Goal: Task Accomplishment & Management: Manage account settings

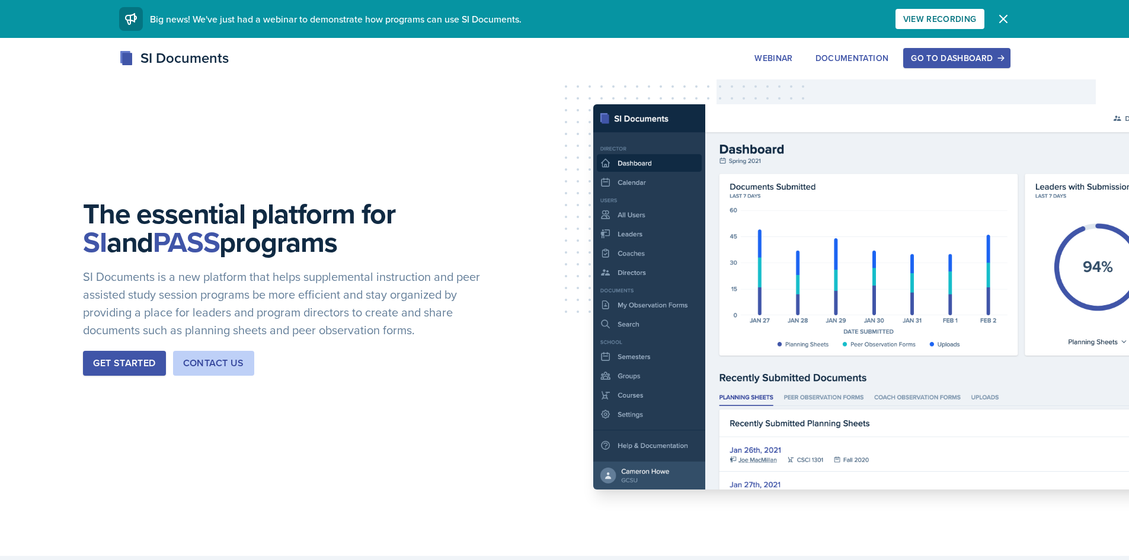
click at [940, 60] on div "Go to Dashboard" at bounding box center [956, 57] width 91 height 9
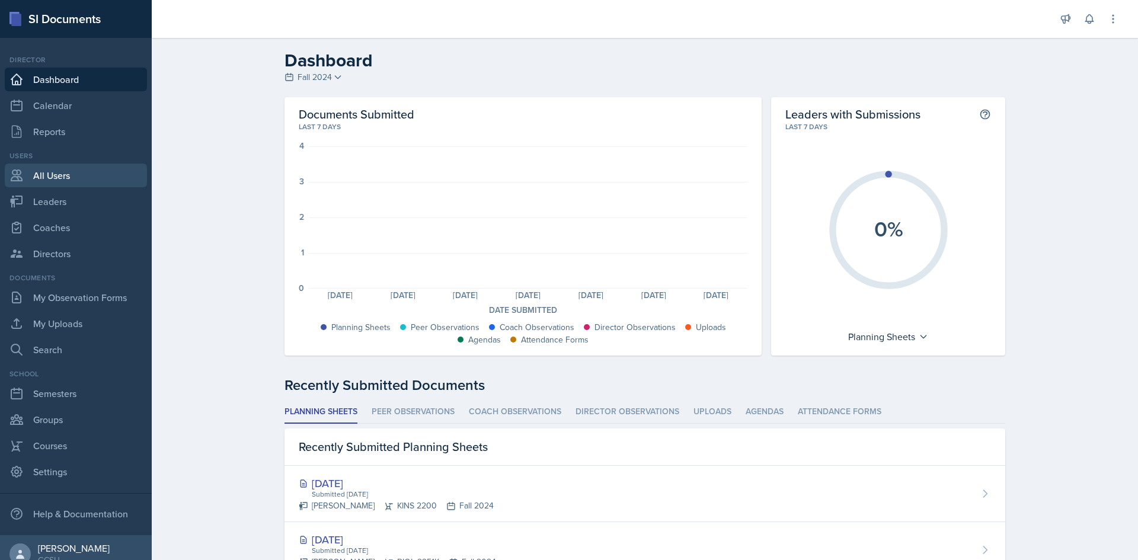
click at [71, 181] on link "All Users" at bounding box center [76, 176] width 142 height 24
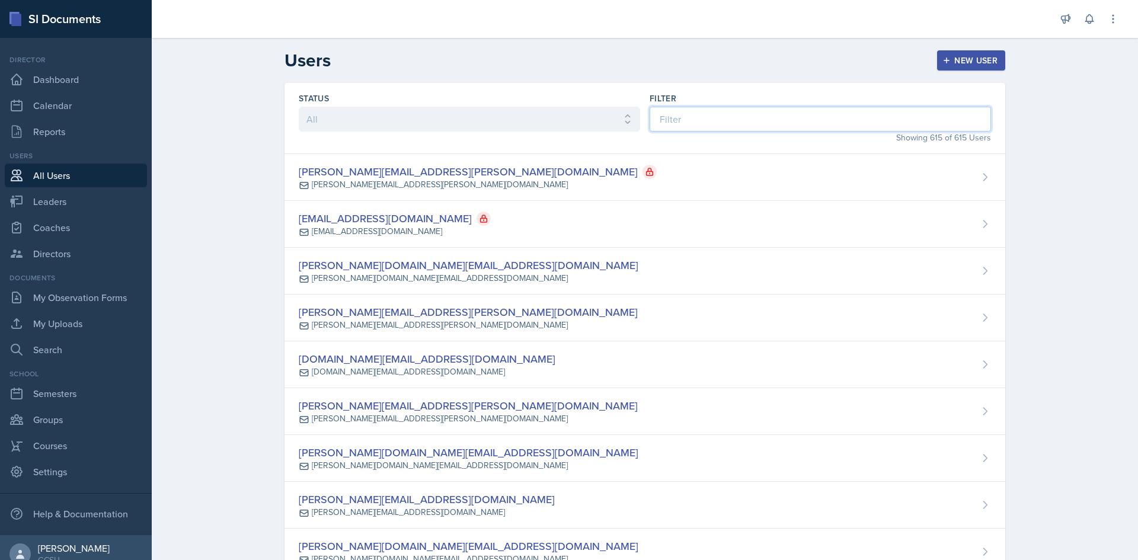
click at [683, 119] on input at bounding box center [820, 119] width 341 height 25
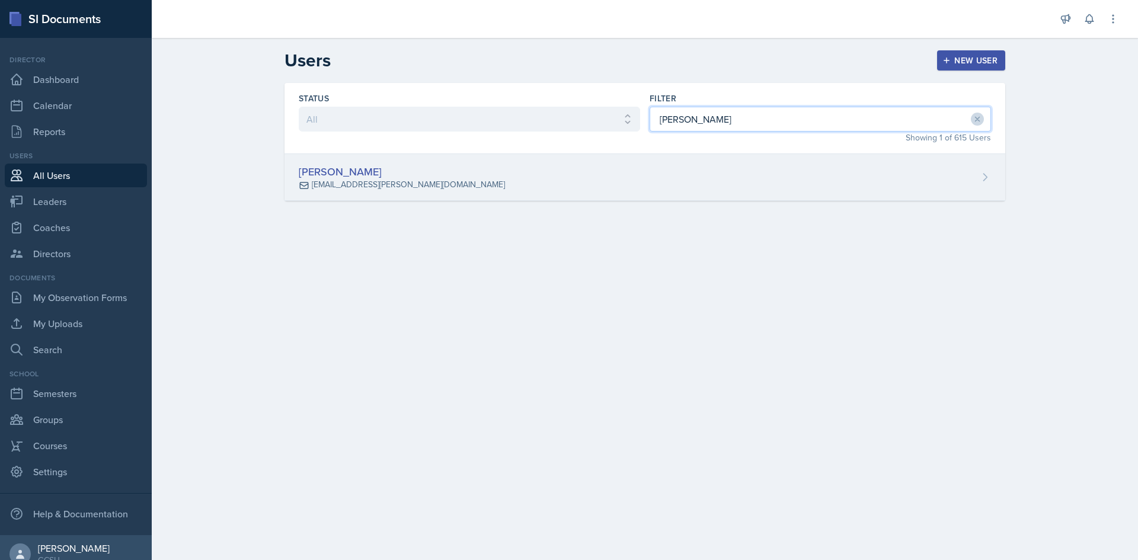
type input "[PERSON_NAME]"
click at [461, 185] on div "[PERSON_NAME] [PERSON_NAME][EMAIL_ADDRESS][DOMAIN_NAME]" at bounding box center [645, 177] width 721 height 47
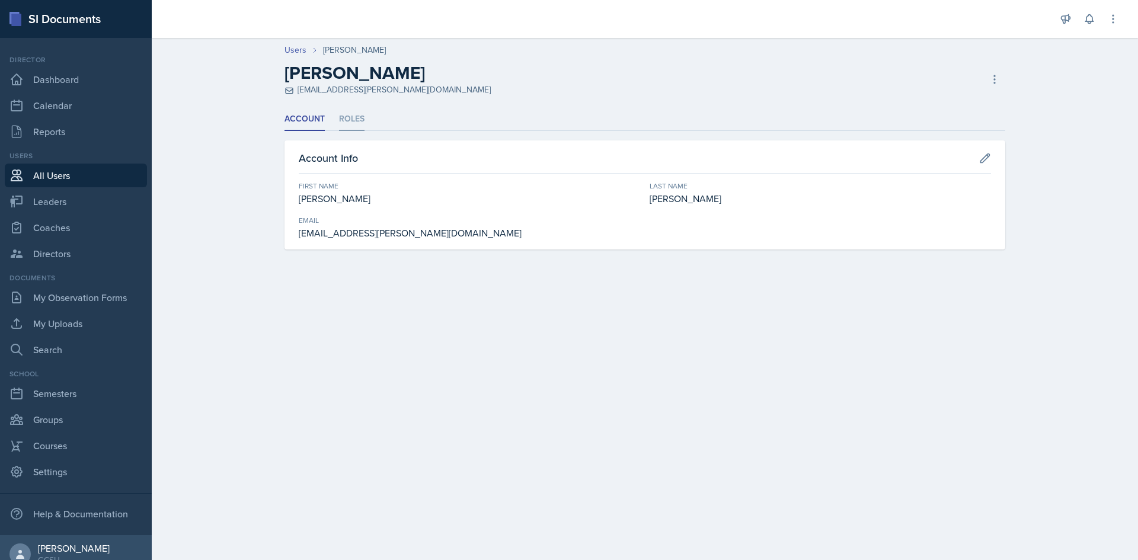
click at [354, 117] on li "Roles" at bounding box center [351, 119] width 25 height 23
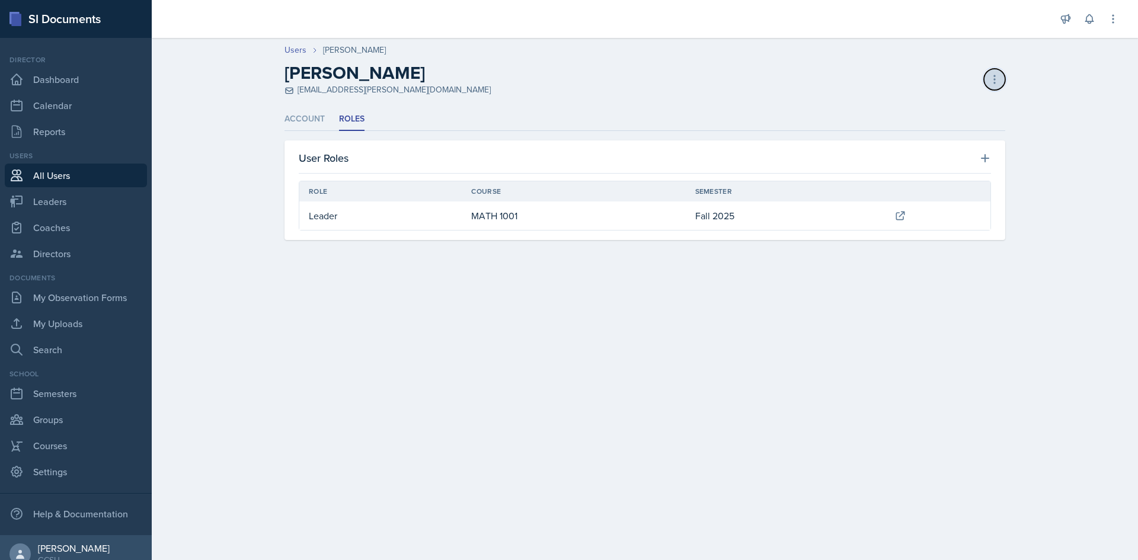
click at [995, 79] on icon at bounding box center [994, 79] width 1 height 8
click at [943, 132] on div "Resend Invite" at bounding box center [944, 128] width 114 height 24
